Goal: Information Seeking & Learning: Understand process/instructions

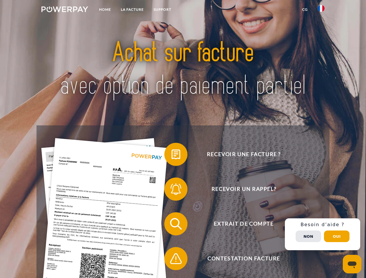
click at [65, 10] on img at bounding box center [64, 9] width 47 height 6
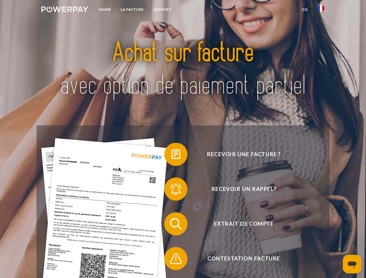
click at [321, 10] on img at bounding box center [320, 8] width 7 height 7
click at [305, 10] on link "CG" at bounding box center [304, 9] width 15 height 10
click at [171, 156] on span at bounding box center [167, 154] width 29 height 29
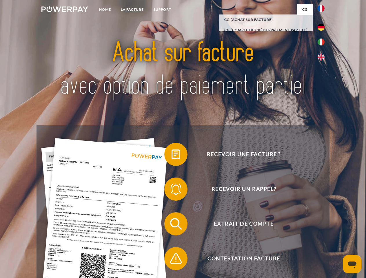
click at [171, 190] on span at bounding box center [167, 189] width 29 height 29
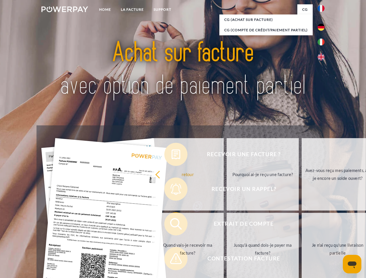
click at [227, 225] on link "Jusqu'à quand dois-je payer ma facture?" at bounding box center [263, 249] width 72 height 72
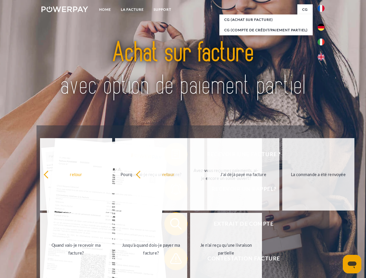
click at [171, 260] on span at bounding box center [167, 258] width 29 height 29
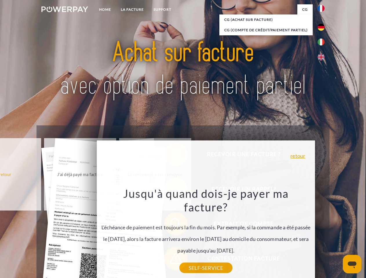
click at [322, 234] on div "Recevoir une facture ? Recevoir un rappel? Extrait de compte retour" at bounding box center [182, 241] width 293 height 232
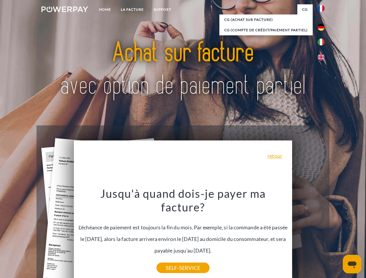
click at [308, 235] on span "Extrait de compte" at bounding box center [244, 223] width 142 height 23
click at [337, 236] on header "Home LA FACTURE Support" at bounding box center [183, 200] width 366 height 400
